Goal: Task Accomplishment & Management: Complete application form

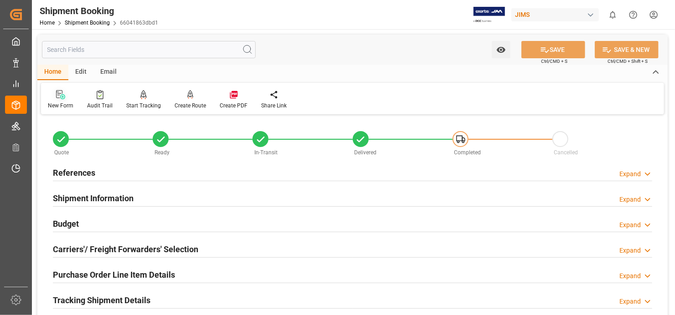
click at [58, 102] on div "New Form" at bounding box center [61, 106] width 26 height 8
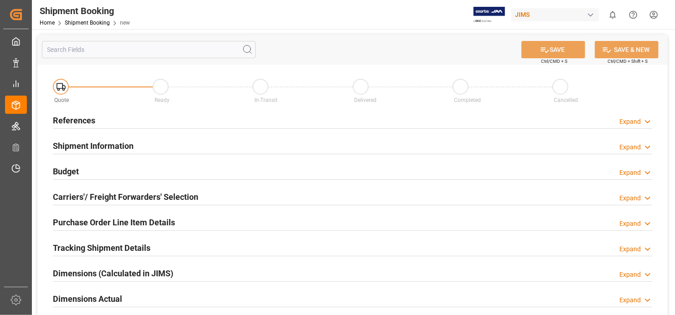
click at [69, 120] on h2 "References" at bounding box center [74, 120] width 42 height 12
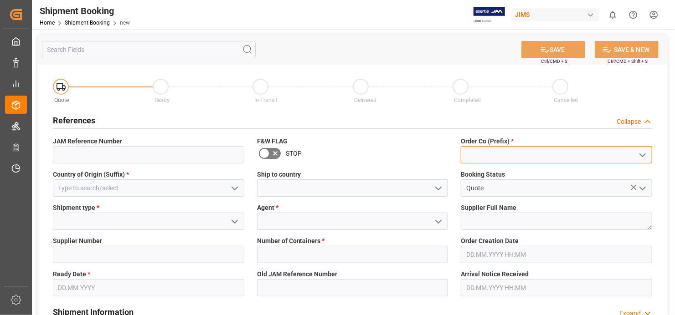
click at [545, 155] on input at bounding box center [555, 154] width 191 height 17
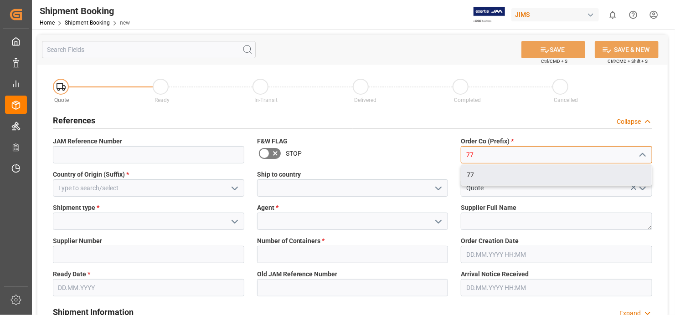
click at [550, 177] on div "77" at bounding box center [556, 175] width 190 height 20
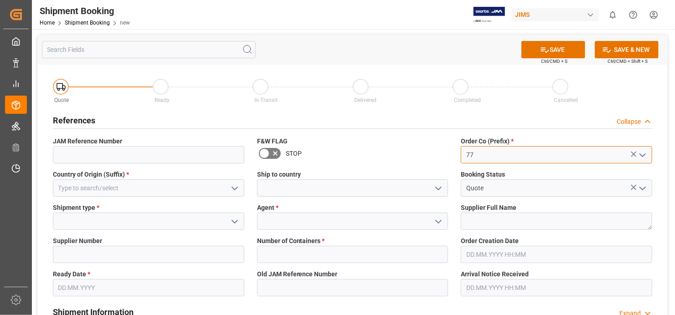
type input "77"
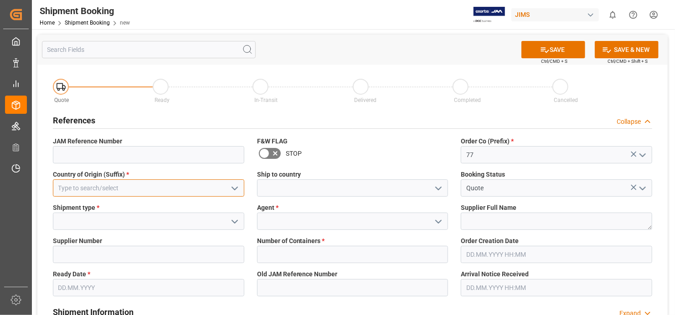
click at [146, 184] on input at bounding box center [148, 187] width 191 height 17
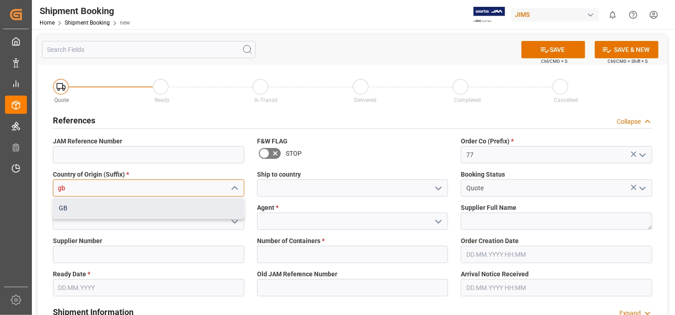
click at [147, 210] on div "GB" at bounding box center [148, 208] width 190 height 20
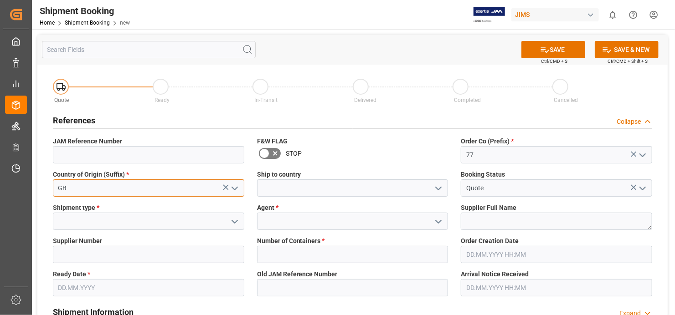
type input "GB"
click at [235, 220] on icon "open menu" at bounding box center [234, 221] width 11 height 11
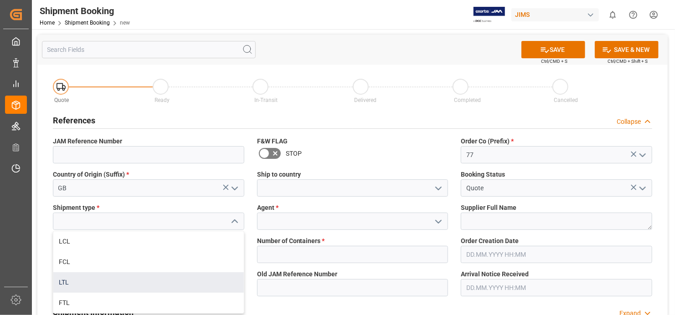
click at [194, 282] on div "LTL" at bounding box center [148, 282] width 190 height 20
type input "LTL"
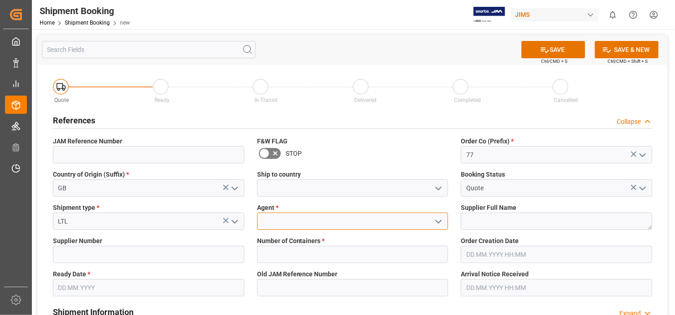
click at [302, 225] on input at bounding box center [352, 221] width 191 height 17
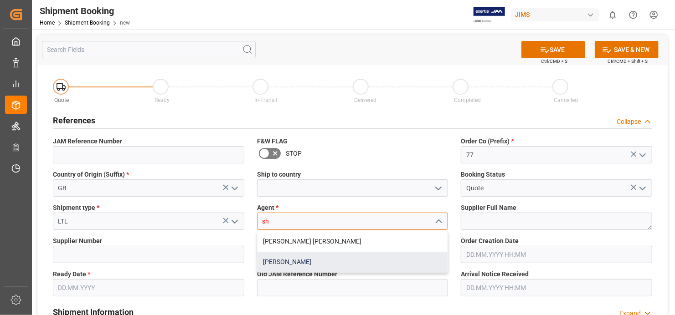
click at [312, 260] on div "[PERSON_NAME]" at bounding box center [352, 262] width 190 height 20
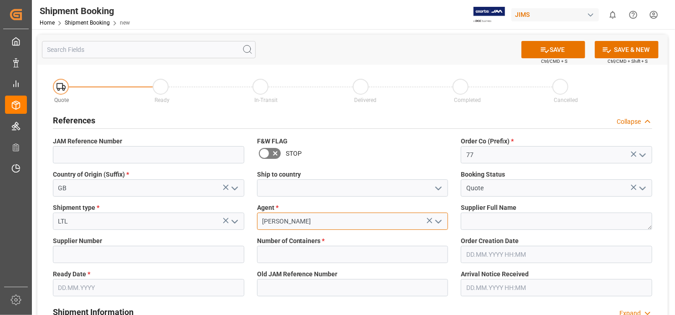
type input "[PERSON_NAME]"
click at [533, 224] on textarea at bounding box center [555, 221] width 191 height 17
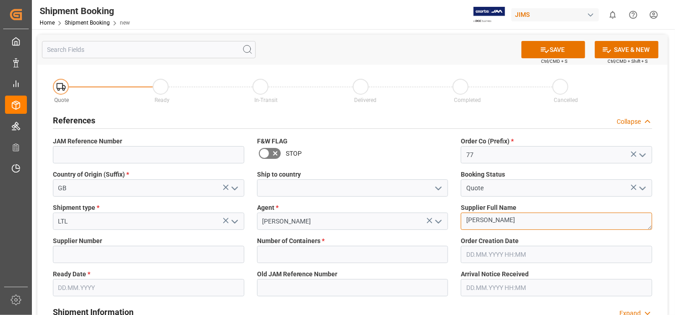
click at [519, 214] on textarea "Marshall" at bounding box center [555, 221] width 191 height 17
type textarea "M"
paste textarea "Marshall Amplification plc (GB"
type textarea "[PERSON_NAME] Amplification plc ([GEOGRAPHIC_DATA])"
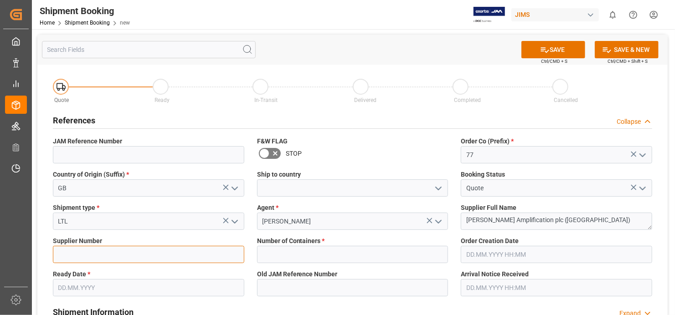
drag, startPoint x: 96, startPoint y: 259, endPoint x: 107, endPoint y: 254, distance: 12.3
click at [97, 258] on input at bounding box center [148, 254] width 191 height 17
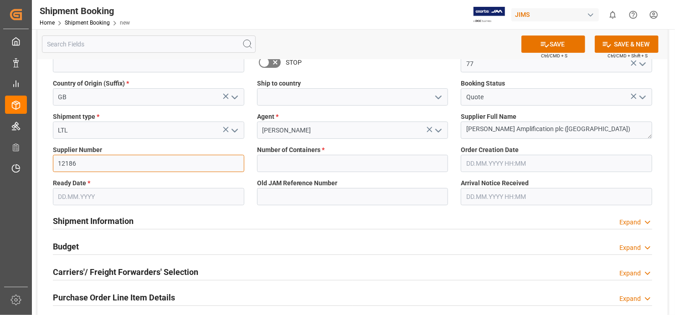
type input "12186"
click at [420, 161] on input "text" at bounding box center [352, 163] width 191 height 17
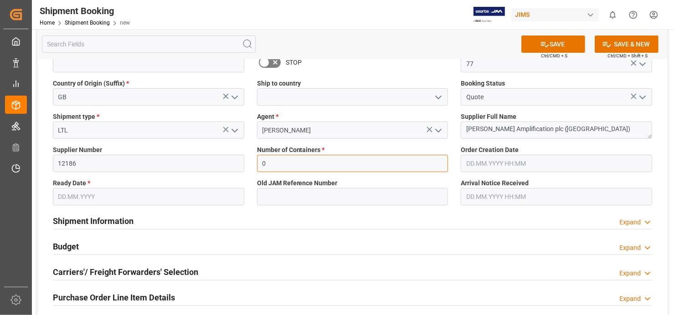
type input "0"
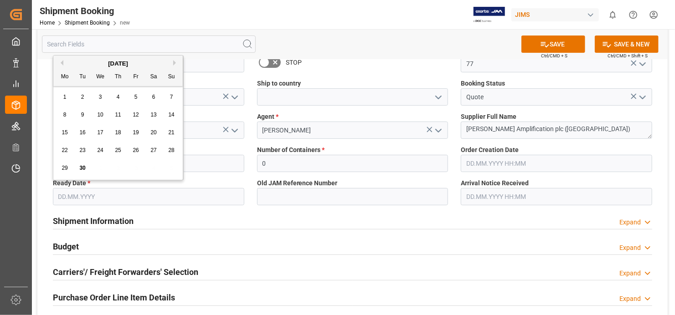
click at [224, 196] on input "text" at bounding box center [148, 196] width 191 height 17
click at [81, 169] on span "30" at bounding box center [82, 168] width 6 height 6
type input "[DATE]"
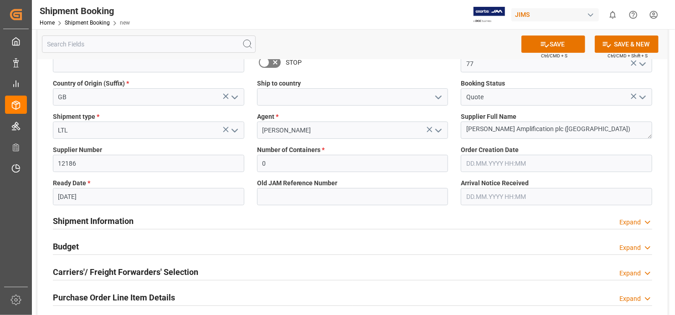
click at [319, 213] on div "Shipment Information Expand" at bounding box center [352, 220] width 599 height 17
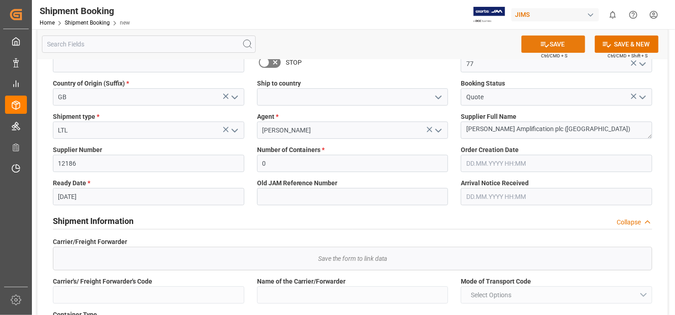
click at [552, 46] on button "SAVE" at bounding box center [553, 44] width 64 height 17
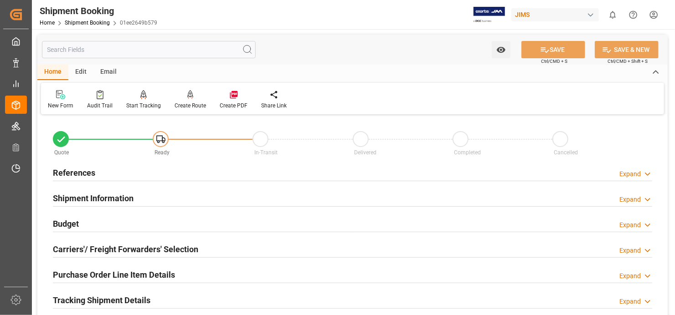
click at [84, 171] on h2 "References" at bounding box center [74, 173] width 42 height 12
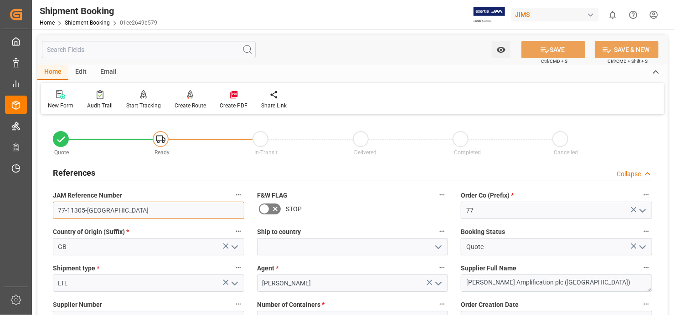
drag, startPoint x: 56, startPoint y: 210, endPoint x: 99, endPoint y: 212, distance: 42.4
click at [99, 212] on input "77-11305-[GEOGRAPHIC_DATA]" at bounding box center [148, 210] width 191 height 17
click at [385, 169] on div "References Collapse" at bounding box center [352, 172] width 599 height 17
